Goal: Task Accomplishment & Management: Manage account settings

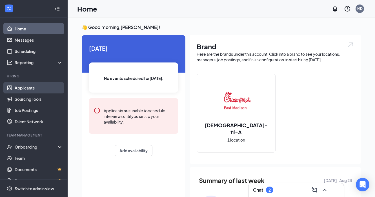
click at [27, 91] on link "Applicants" at bounding box center [39, 87] width 48 height 11
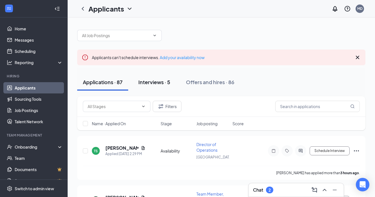
click at [158, 80] on div "Interviews · 5" at bounding box center [154, 82] width 32 height 7
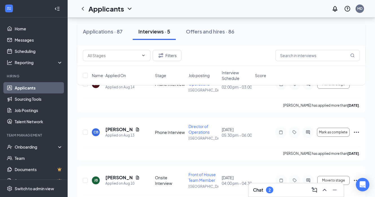
scroll to position [122, 0]
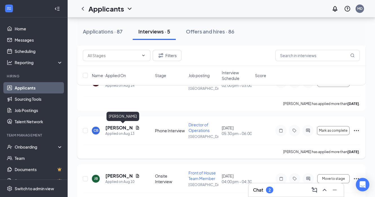
click at [124, 128] on h5 "[PERSON_NAME]" at bounding box center [119, 128] width 28 height 6
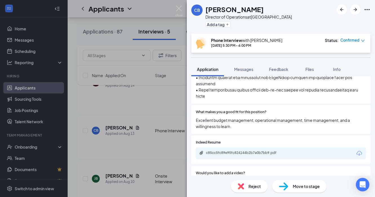
scroll to position [437, 0]
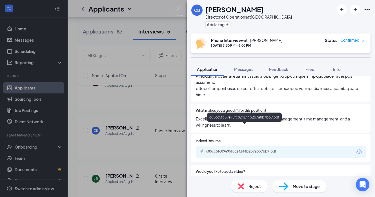
click at [281, 149] on div "c85cc5fc89e95fc824144b2b7a0b7bb9.pdf" at bounding box center [245, 151] width 79 height 5
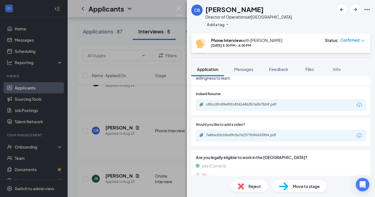
scroll to position [487, 0]
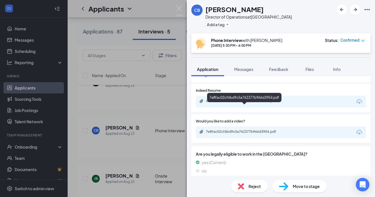
click at [251, 130] on div "7e8fac02cf6bd9c5a762377b966d3954.pdf" at bounding box center [245, 132] width 79 height 5
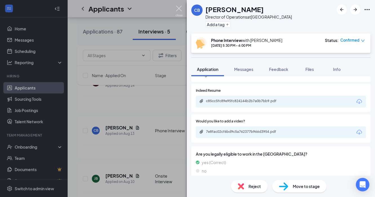
click at [179, 8] on img at bounding box center [178, 11] width 7 height 11
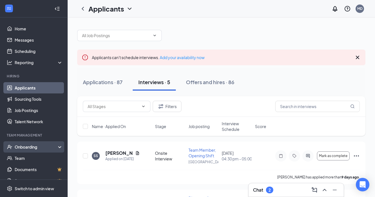
click at [25, 148] on div "Onboarding" at bounding box center [36, 147] width 43 height 6
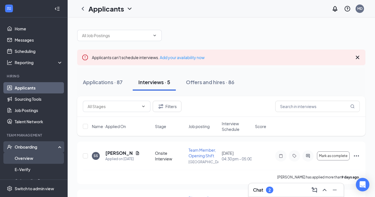
click at [25, 158] on link "Overview" at bounding box center [39, 158] width 48 height 11
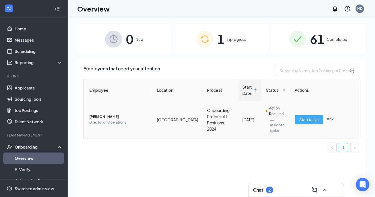
click at [308, 117] on span "Start tasks" at bounding box center [308, 120] width 19 height 6
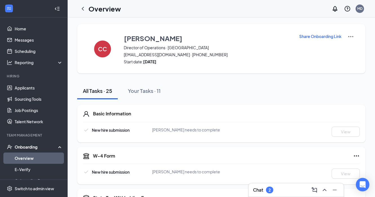
click at [326, 37] on p "Share Onboarding Link" at bounding box center [320, 37] width 42 height 6
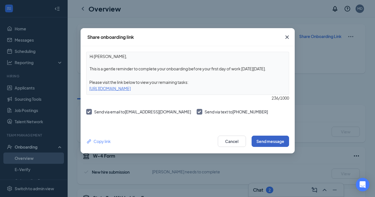
click at [267, 141] on button "Send message" at bounding box center [269, 141] width 37 height 11
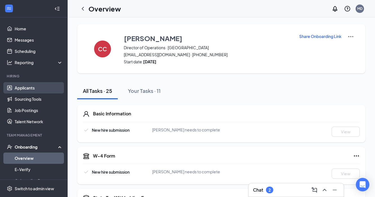
click at [21, 87] on link "Applicants" at bounding box center [39, 87] width 48 height 11
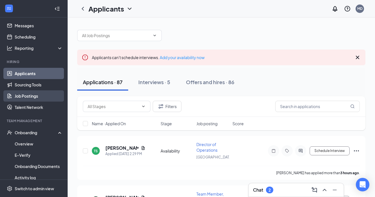
scroll to position [19, 0]
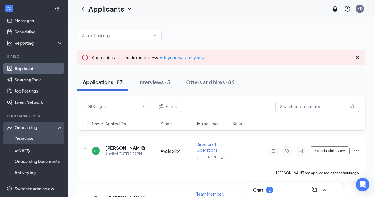
click at [25, 139] on link "Overview" at bounding box center [39, 138] width 48 height 11
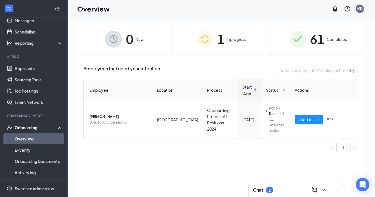
click at [28, 126] on div "Onboarding" at bounding box center [36, 128] width 43 height 6
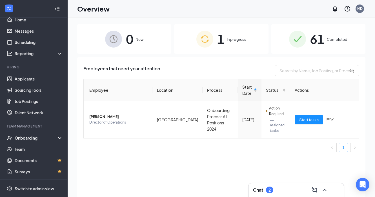
scroll to position [9, 0]
click at [31, 84] on link "Applicants" at bounding box center [39, 78] width 48 height 11
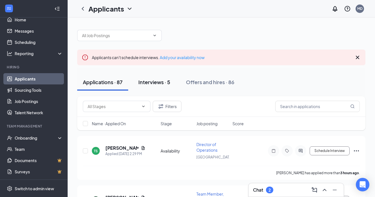
click at [146, 82] on div "Interviews · 5" at bounding box center [154, 82] width 32 height 7
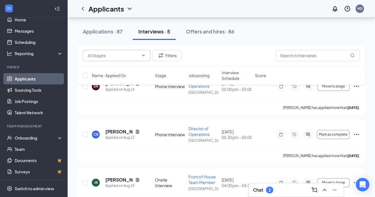
scroll to position [124, 0]
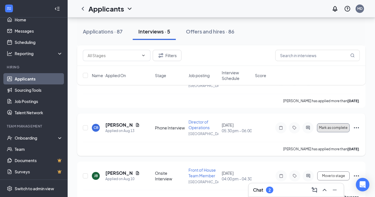
click at [331, 126] on span "Mark as complete" at bounding box center [333, 128] width 28 height 4
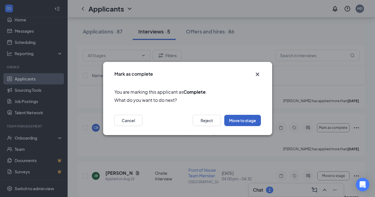
click at [234, 121] on button "Move to stage" at bounding box center [242, 120] width 37 height 11
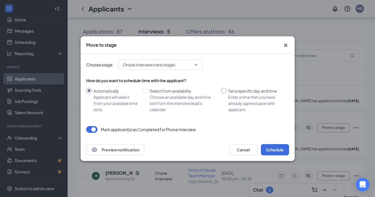
click at [225, 90] on input "Set a specific day and time Enter a time that you have already agreed upon with…" at bounding box center [224, 91] width 6 height 6
radio input "true"
radio input "false"
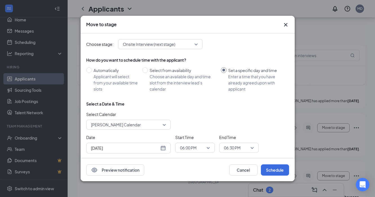
click at [163, 149] on div "[DATE]" at bounding box center [128, 148] width 75 height 6
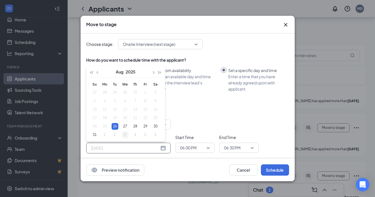
type input "[DATE]"
click at [126, 133] on div "3" at bounding box center [125, 135] width 7 height 7
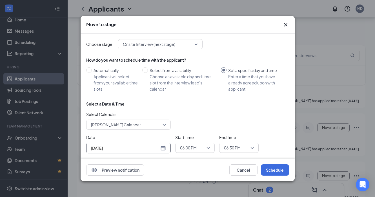
click at [197, 147] on span "06:00 PM" at bounding box center [192, 148] width 25 height 8
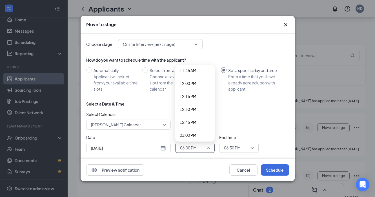
scroll to position [611, 0]
click at [197, 86] on span "12:00 PM" at bounding box center [195, 85] width 30 height 6
click at [241, 149] on span "06:30 PM" at bounding box center [236, 148] width 25 height 8
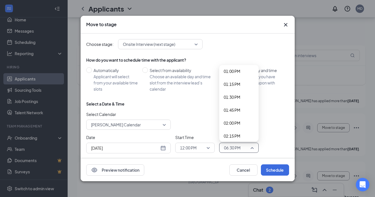
scroll to position [675, 0]
click at [237, 84] on span "01:15 PM" at bounding box center [232, 85] width 17 height 6
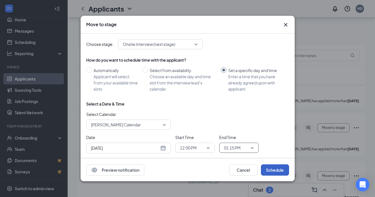
click at [279, 170] on button "Schedule" at bounding box center [275, 169] width 28 height 11
